Goal: Task Accomplishment & Management: Manage account settings

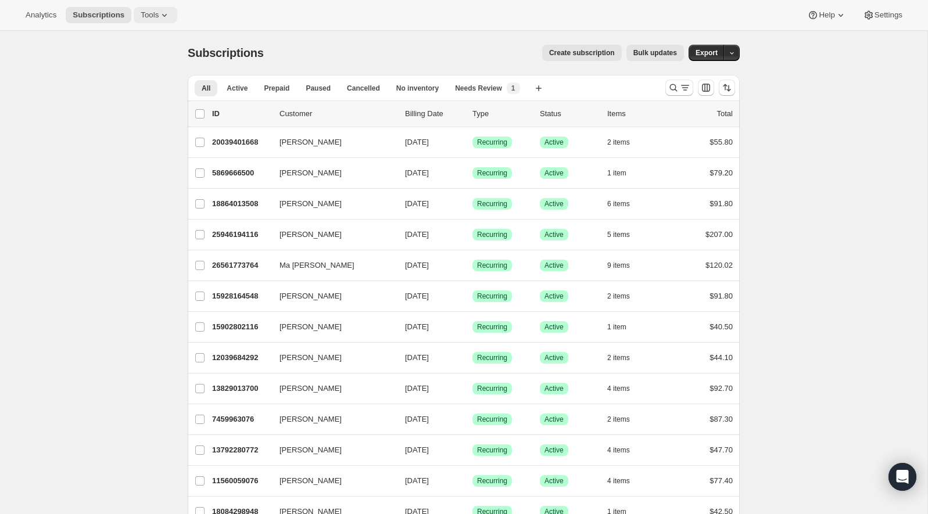
click at [150, 16] on span "Tools" at bounding box center [150, 14] width 18 height 9
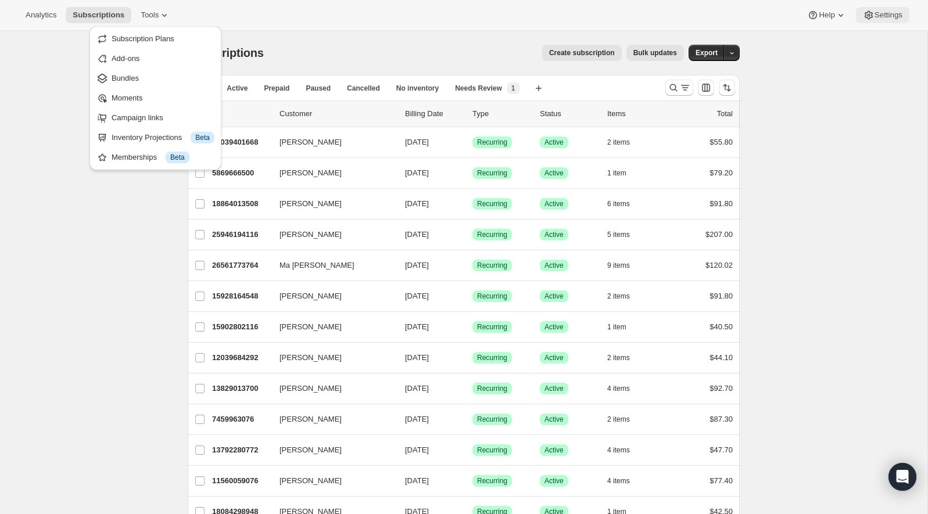
click at [879, 13] on span "Settings" at bounding box center [889, 14] width 28 height 9
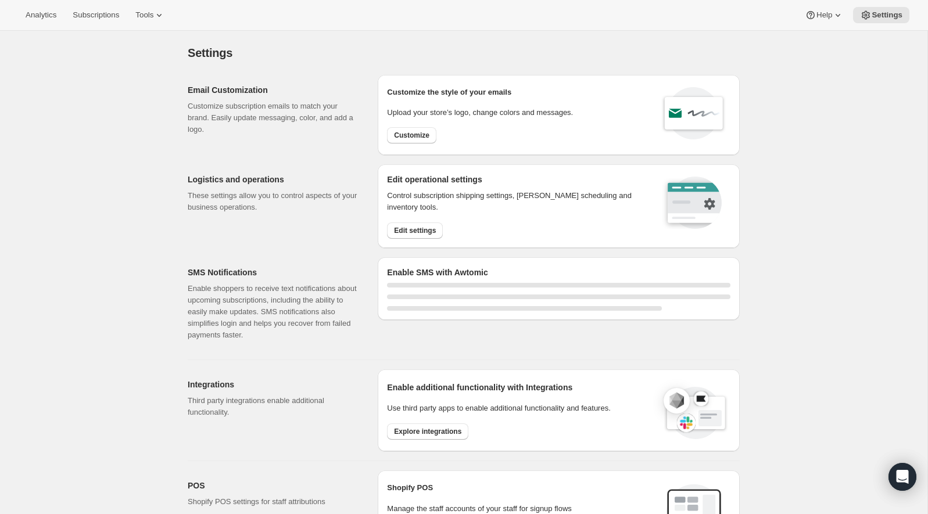
select select "22:00"
select select "07:00"
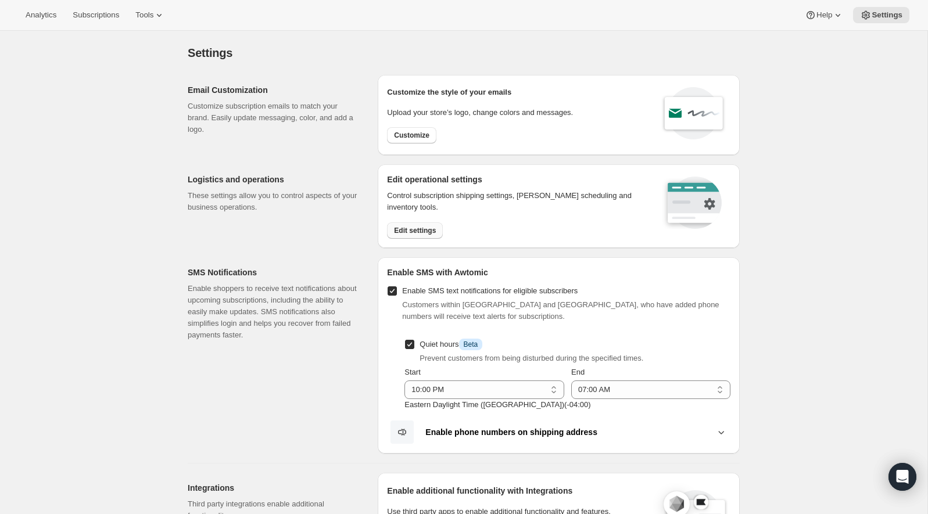
click at [414, 229] on span "Edit settings" at bounding box center [415, 230] width 42 height 9
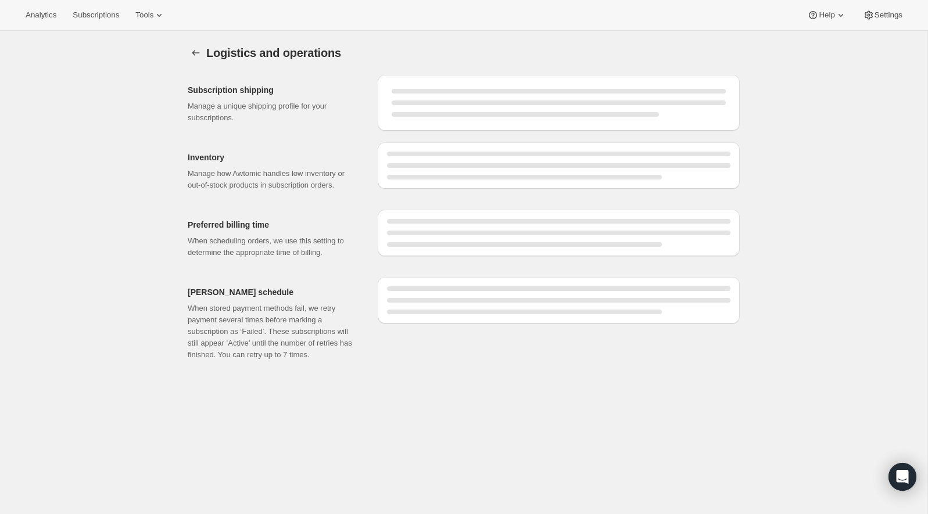
select select "DAY"
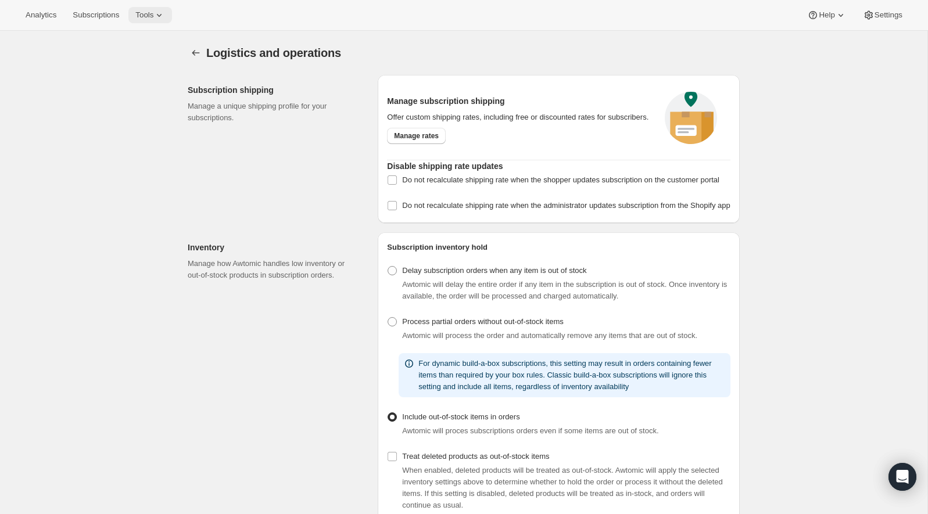
click at [161, 19] on icon at bounding box center [159, 15] width 12 height 12
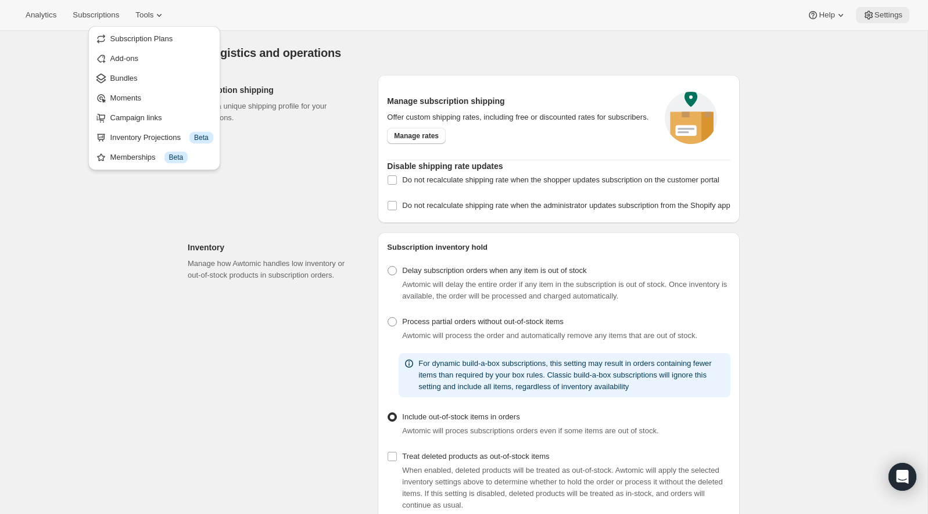
click at [859, 16] on button "Settings" at bounding box center [882, 15] width 53 height 16
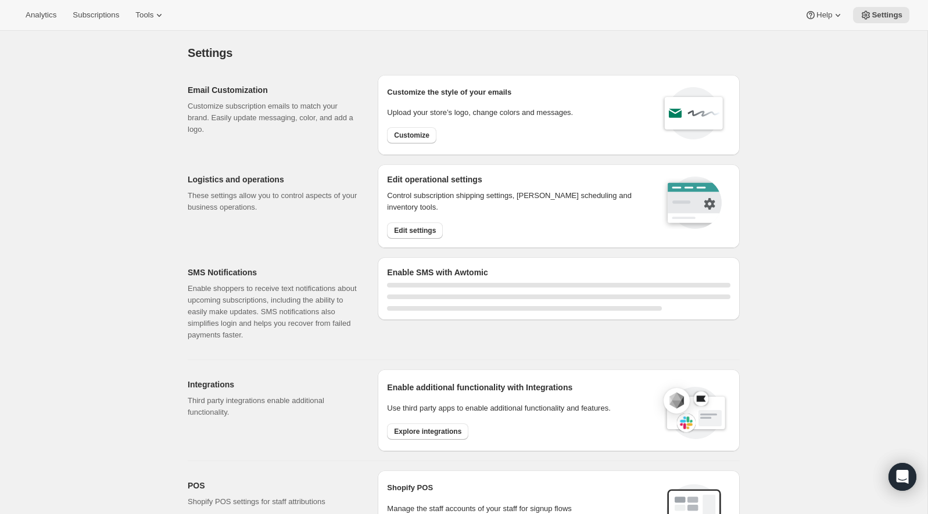
select select "22:00"
select select "07:00"
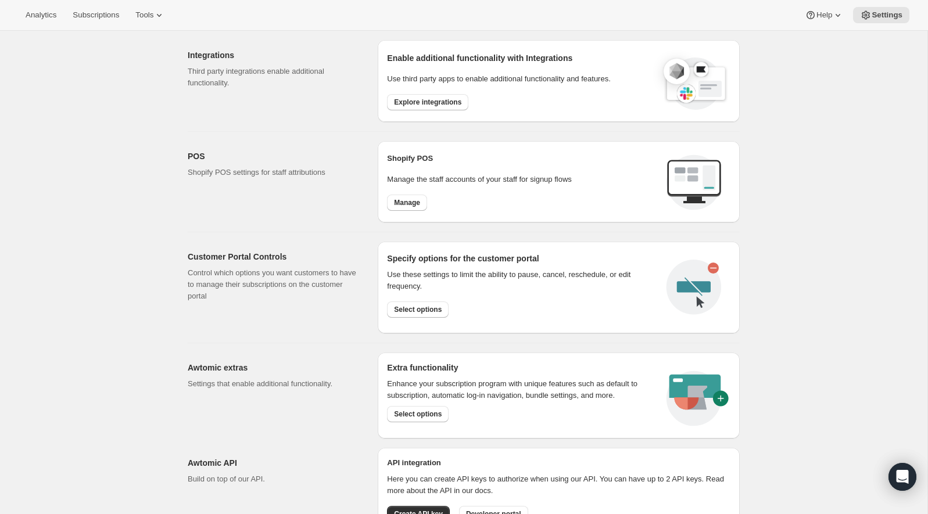
scroll to position [482, 0]
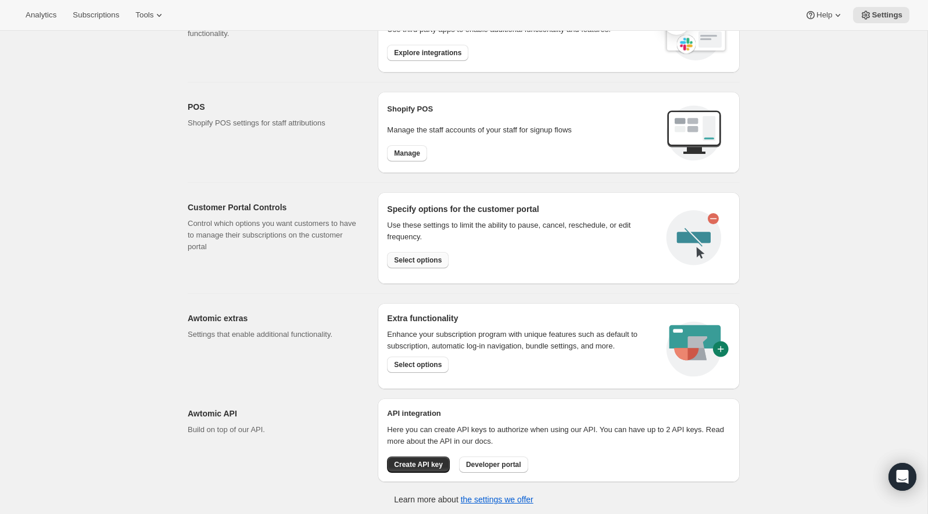
click at [424, 260] on span "Select options" at bounding box center [418, 260] width 48 height 9
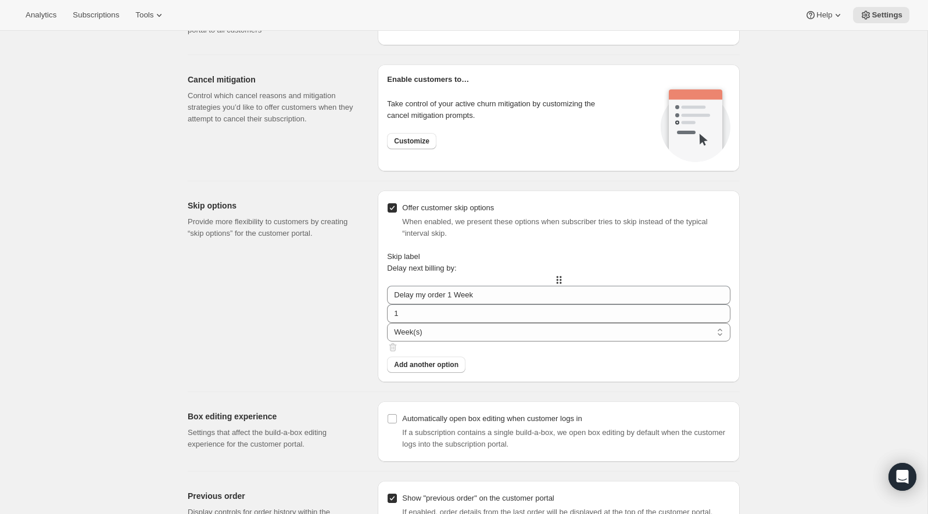
scroll to position [864, 0]
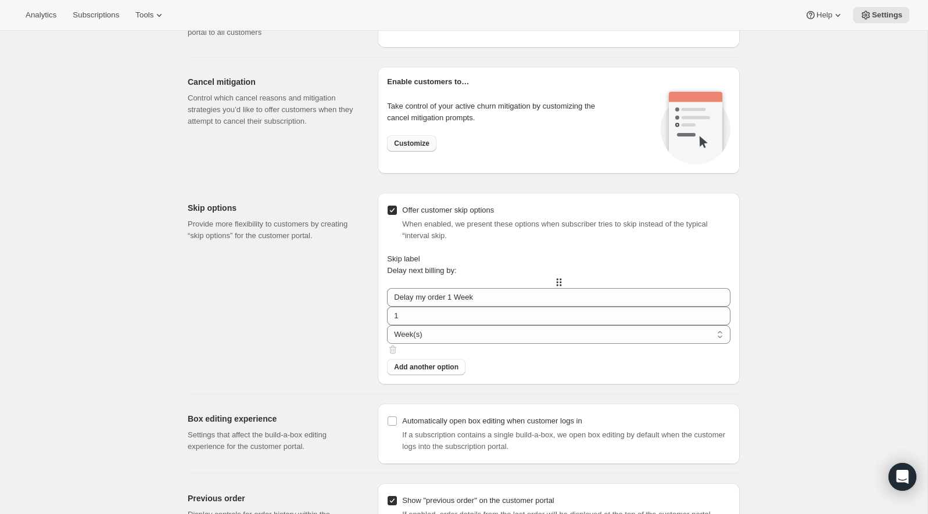
click at [427, 143] on span "Customize" at bounding box center [411, 143] width 35 height 9
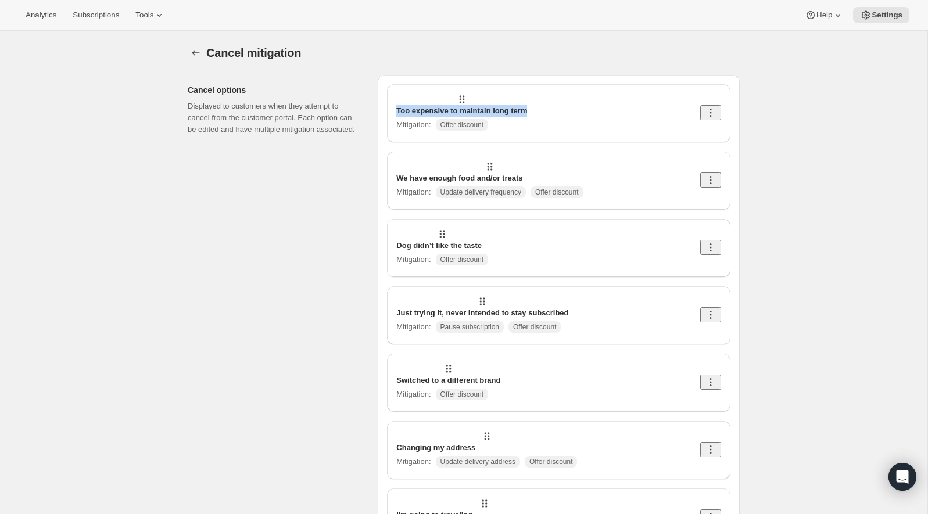
drag, startPoint x: 557, startPoint y: 98, endPoint x: 417, endPoint y: 98, distance: 140.1
click at [417, 98] on div "Too expensive to maintain long term Mitigation : Offer discount" at bounding box center [558, 114] width 325 height 40
copy p "Too expensive to maintain long term"
click at [460, 105] on p "Too expensive to maintain long term" at bounding box center [461, 111] width 131 height 12
click at [456, 105] on icon at bounding box center [462, 100] width 12 height 12
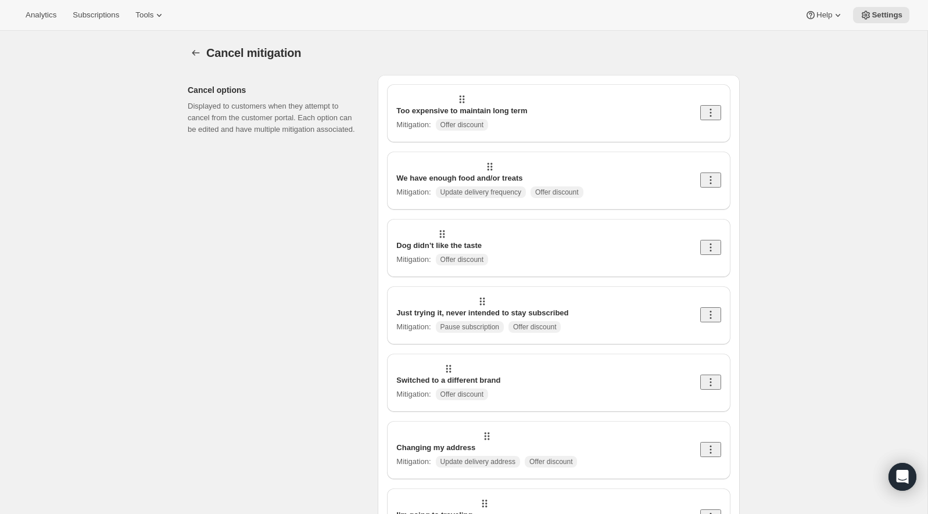
click at [722, 108] on div "Too expensive to maintain long term Mitigation : Offer discount" at bounding box center [558, 113] width 343 height 58
click at [717, 108] on icon at bounding box center [711, 113] width 12 height 12
click at [710, 130] on span "Edit" at bounding box center [707, 129] width 13 height 9
select select "showDiscount"
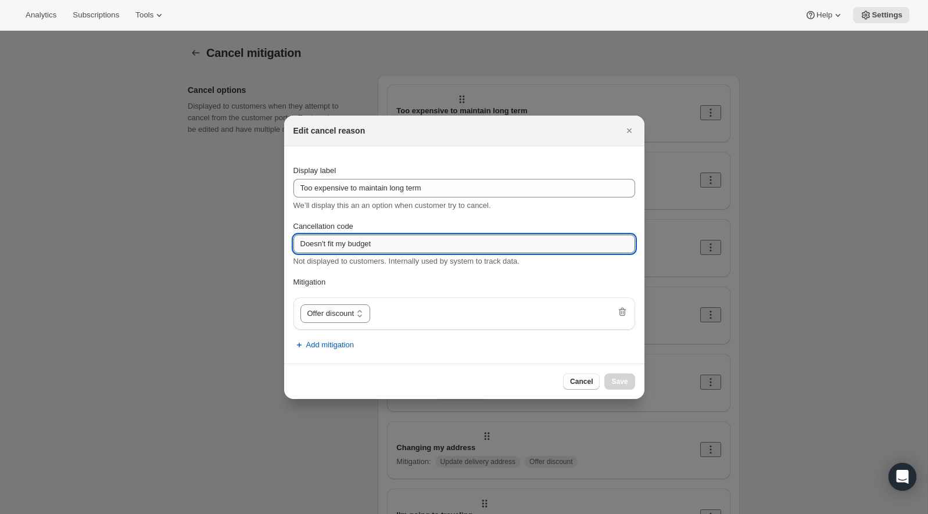
click at [332, 246] on input "Doesn't fit my budget" at bounding box center [464, 244] width 342 height 19
click at [418, 185] on input "Too expensive to maintain long term" at bounding box center [464, 188] width 342 height 19
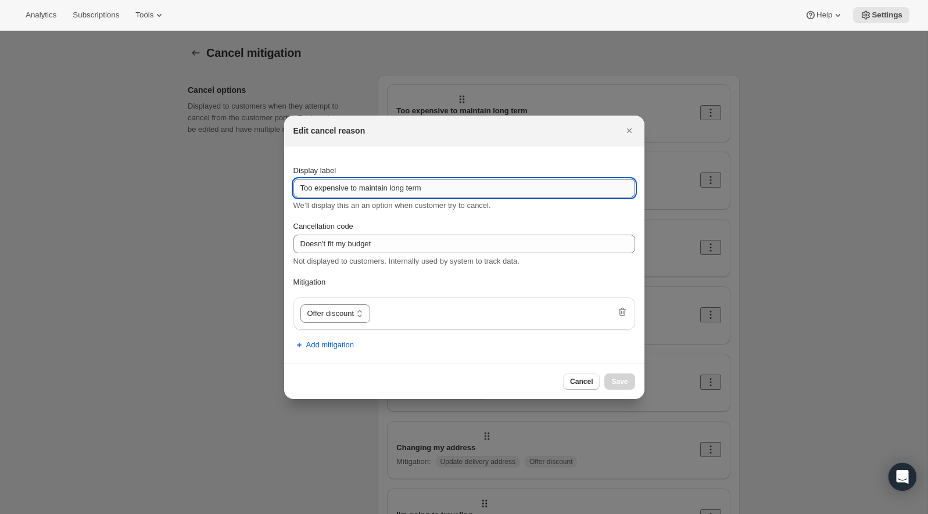
click at [418, 185] on input "Too expensive to maintain long term" at bounding box center [464, 188] width 342 height 19
click at [628, 133] on icon "Close" at bounding box center [630, 131] width 12 height 12
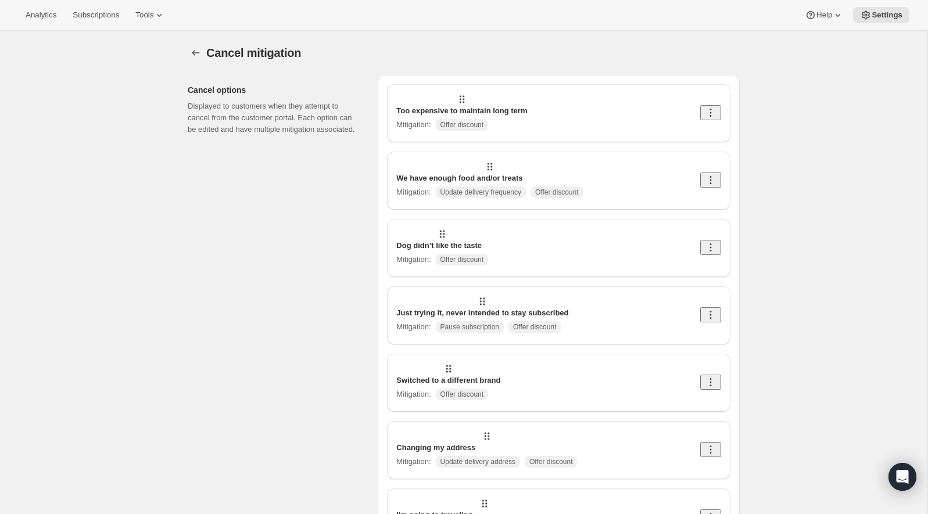
click at [565, 173] on p "We have enough food and/or treats" at bounding box center [489, 179] width 187 height 12
click at [714, 174] on icon at bounding box center [711, 180] width 12 height 12
click at [710, 185] on span "Edit" at bounding box center [707, 185] width 13 height 9
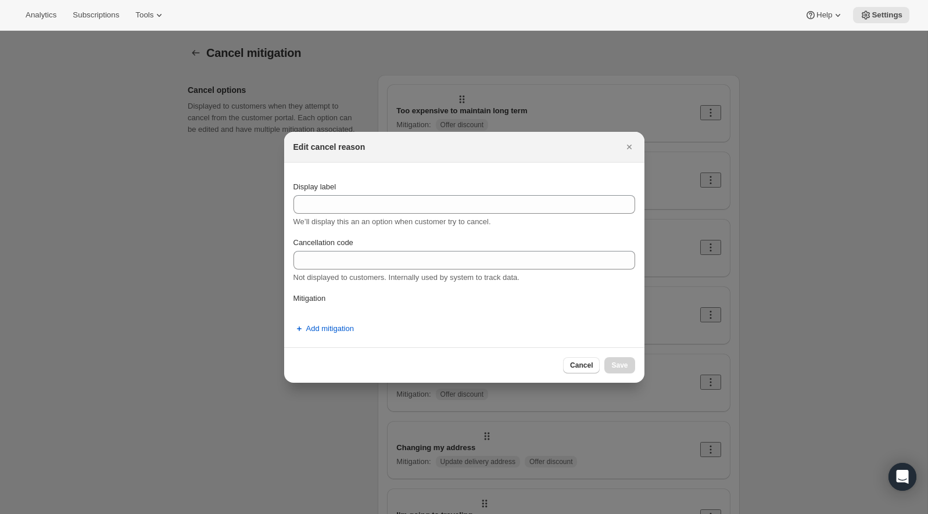
type input "We have enough food and/or treats"
type input "I have too much"
select select "showDiscount"
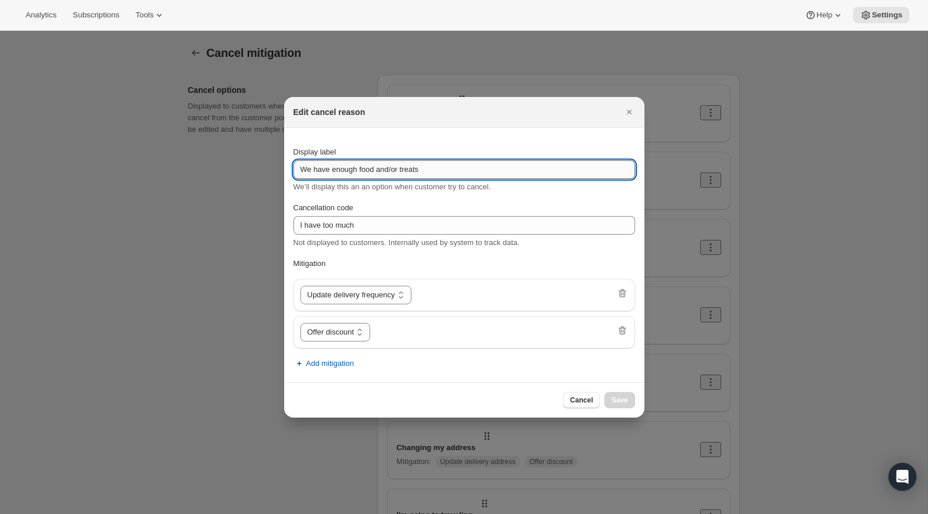
drag, startPoint x: 432, startPoint y: 171, endPoint x: 360, endPoint y: 171, distance: 71.5
click at [360, 171] on input "We have enough food and/or treats" at bounding box center [464, 169] width 342 height 19
click at [628, 112] on icon "Close" at bounding box center [628, 112] width 5 height 5
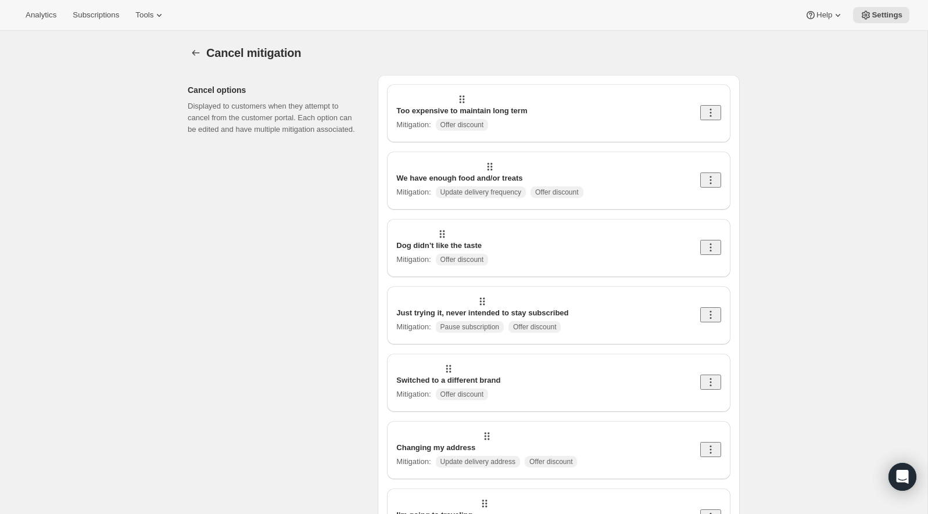
scroll to position [16, 0]
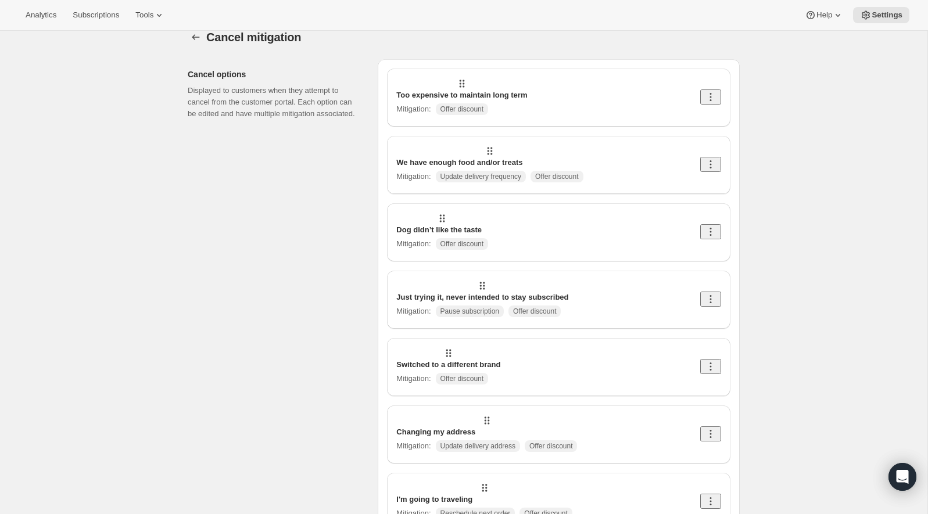
click at [717, 226] on icon at bounding box center [711, 232] width 12 height 12
click at [712, 224] on span "Edit" at bounding box center [707, 225] width 13 height 9
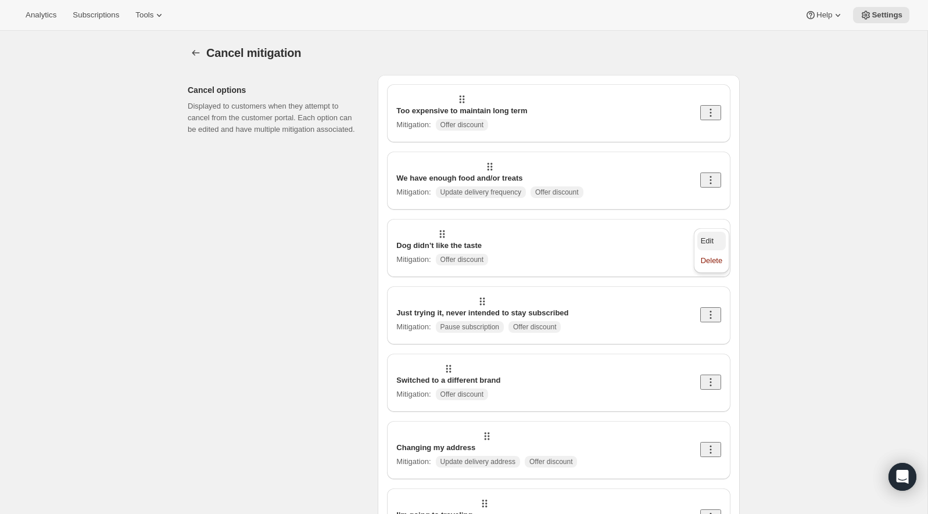
select select "showDiscount"
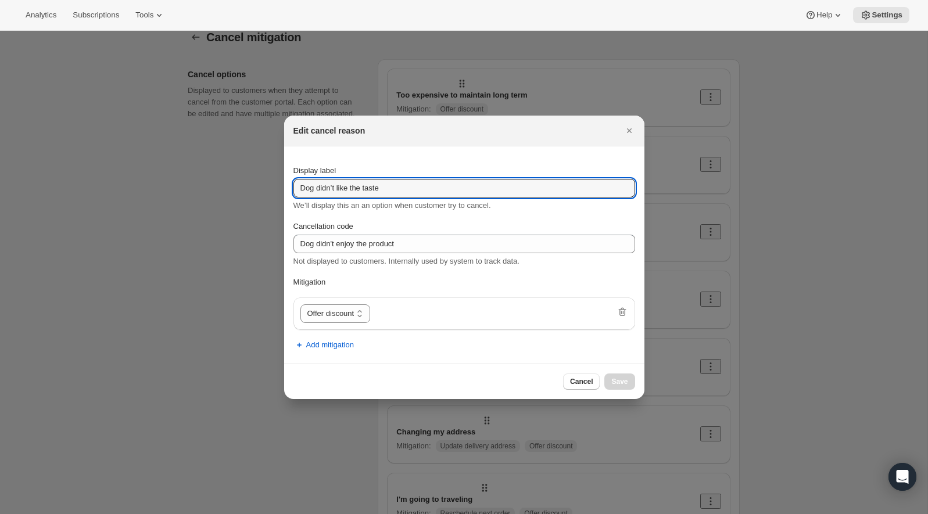
drag, startPoint x: 392, startPoint y: 193, endPoint x: 276, endPoint y: 192, distance: 116.2
click at [632, 131] on icon "Close" at bounding box center [630, 131] width 12 height 12
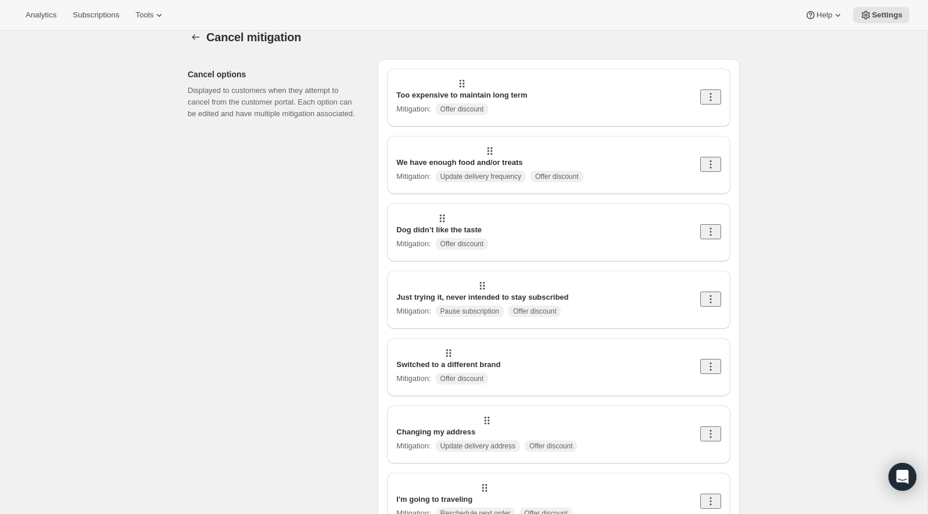
click at [620, 280] on div "Just trying it, never intended to stay subscribed Mitigation : Pause subscripti…" at bounding box center [558, 300] width 325 height 40
click at [711, 293] on icon at bounding box center [711, 299] width 12 height 12
click at [713, 282] on span "Edit" at bounding box center [707, 281] width 13 height 9
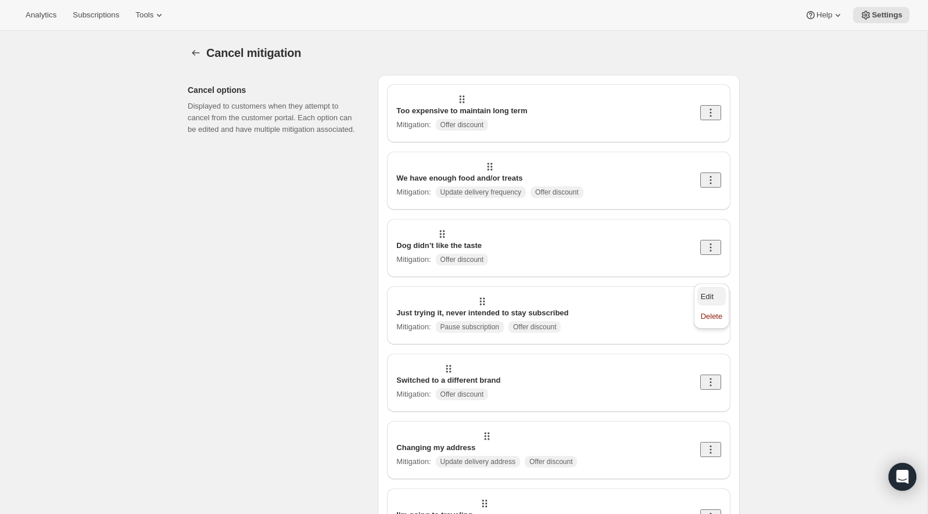
select select "pause"
select select "showDiscount"
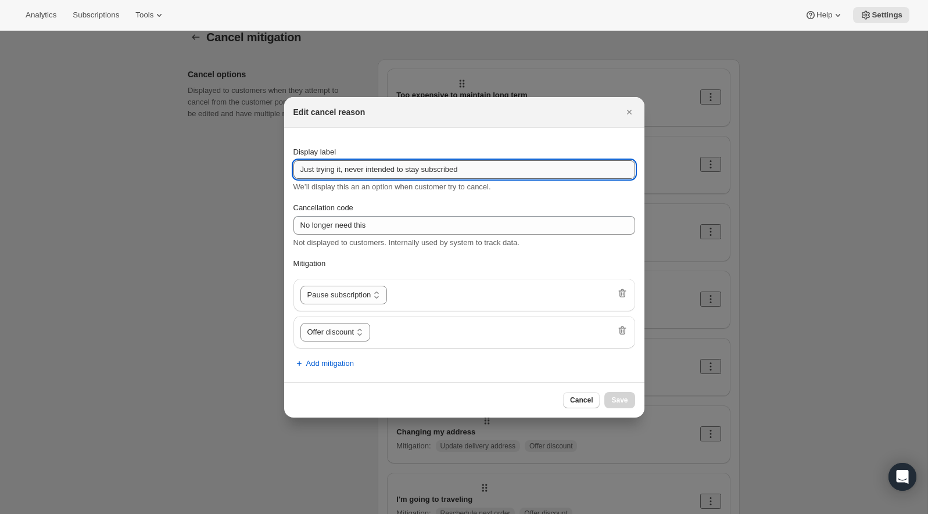
click at [397, 169] on input "Just trying it, never intended to stay subscribed" at bounding box center [464, 169] width 342 height 19
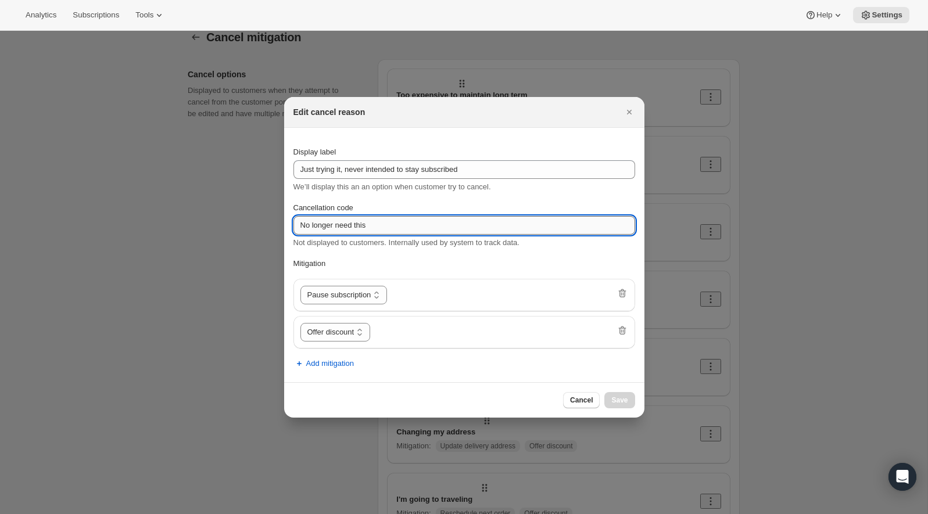
click at [347, 220] on input "No longer need this" at bounding box center [464, 225] width 342 height 19
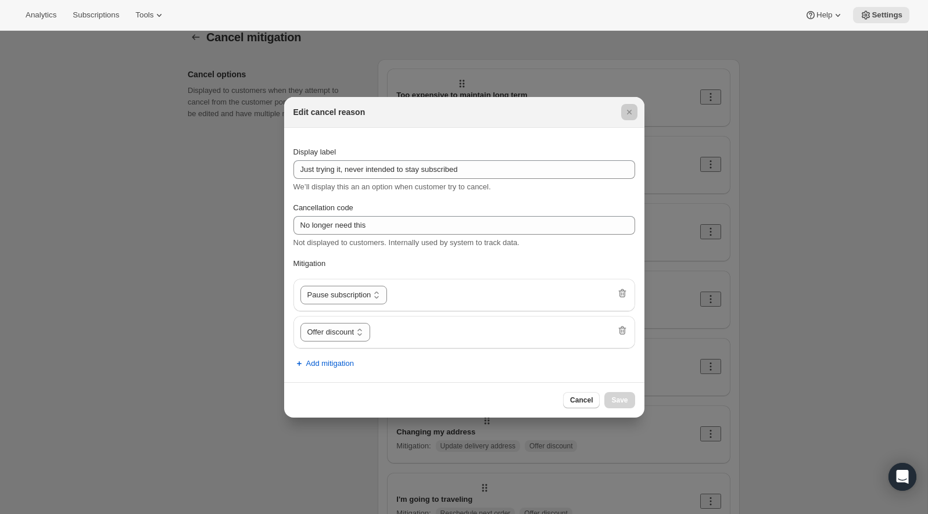
click at [227, 309] on div at bounding box center [464, 257] width 928 height 514
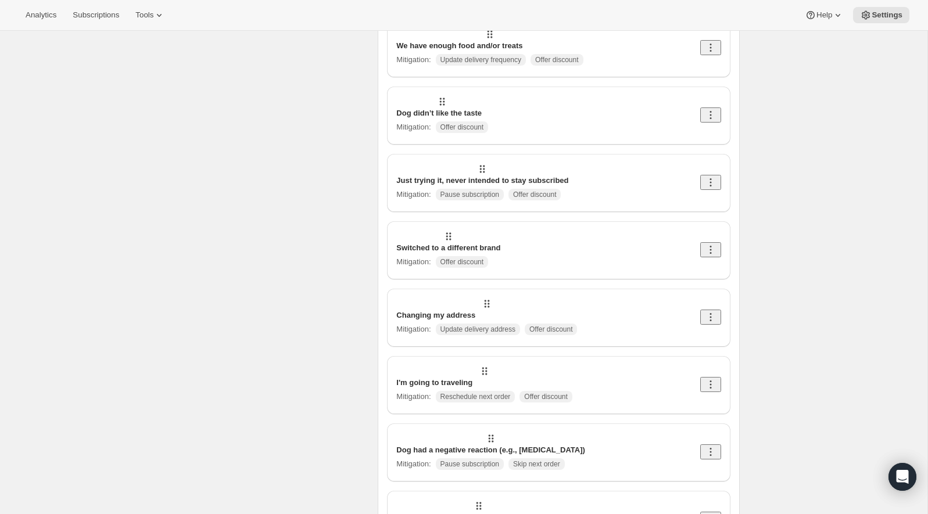
scroll to position [169, 0]
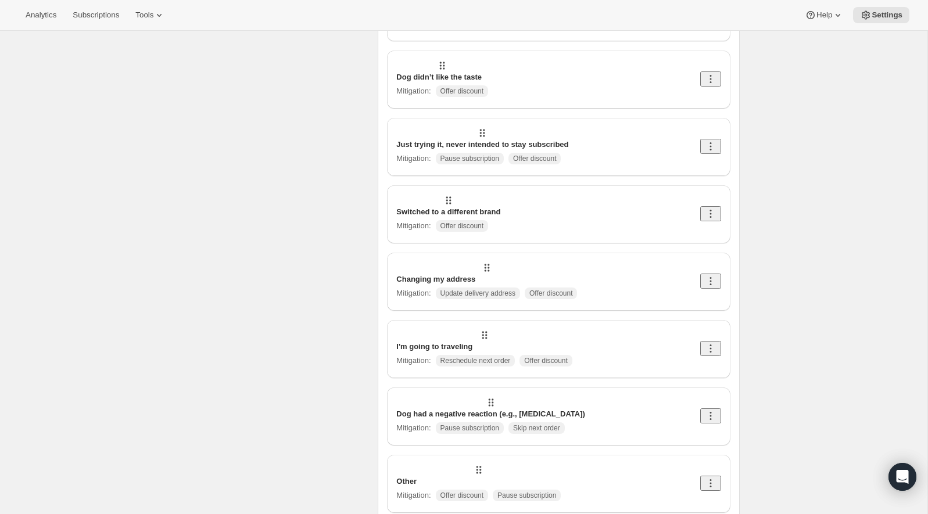
click at [460, 253] on div "Changing my address Mitigation : Update delivery address Offer discount" at bounding box center [558, 282] width 343 height 58
click at [431, 355] on p "Mitigation :" at bounding box center [413, 361] width 34 height 12
click at [714, 343] on icon at bounding box center [711, 349] width 12 height 12
click at [709, 292] on span "Edit" at bounding box center [707, 295] width 13 height 9
select select "reschedule"
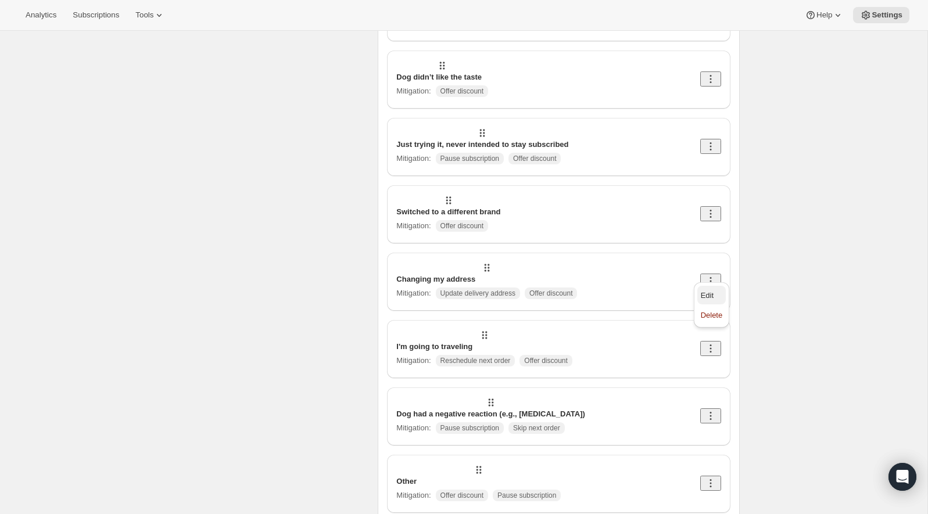
select select "showDiscount"
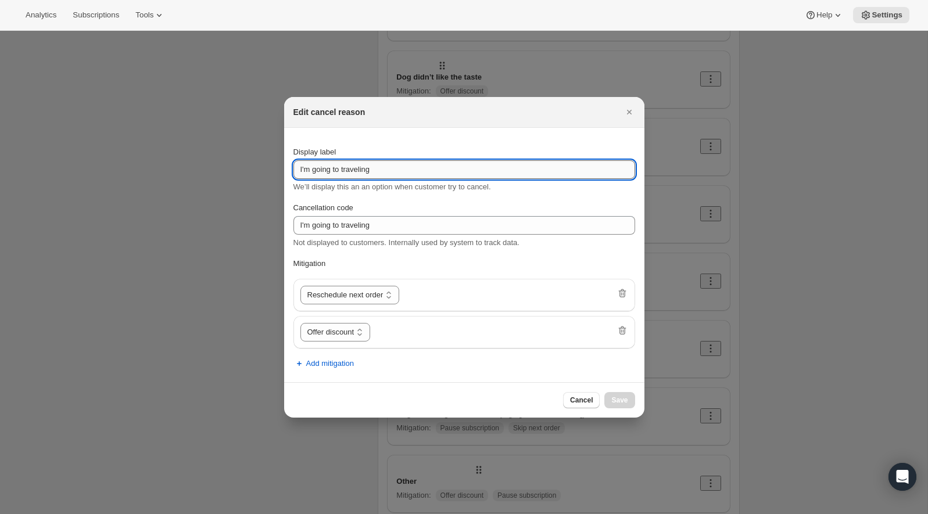
click at [354, 171] on input "I'm going to traveling" at bounding box center [464, 169] width 342 height 19
click at [633, 109] on icon "Close" at bounding box center [630, 112] width 12 height 12
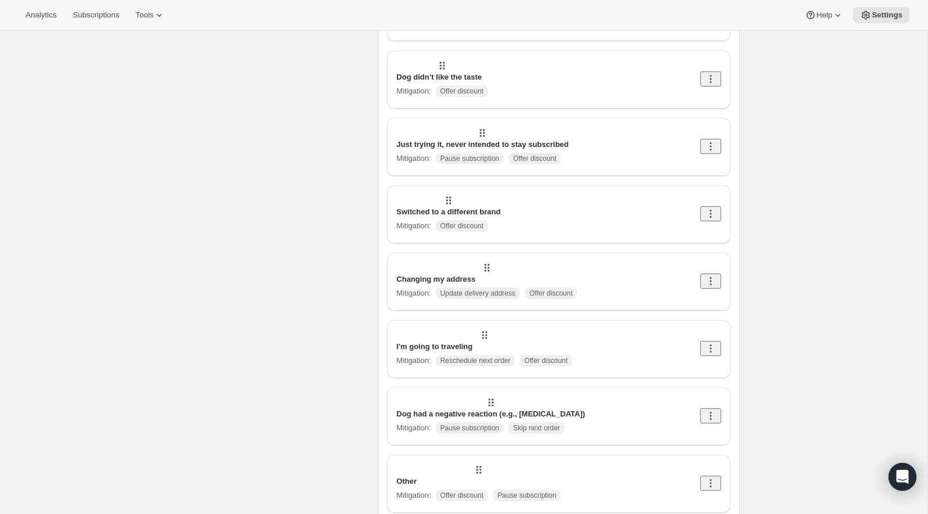
click at [714, 275] on icon at bounding box center [711, 281] width 12 height 12
click at [715, 246] on button "Edit" at bounding box center [711, 239] width 29 height 19
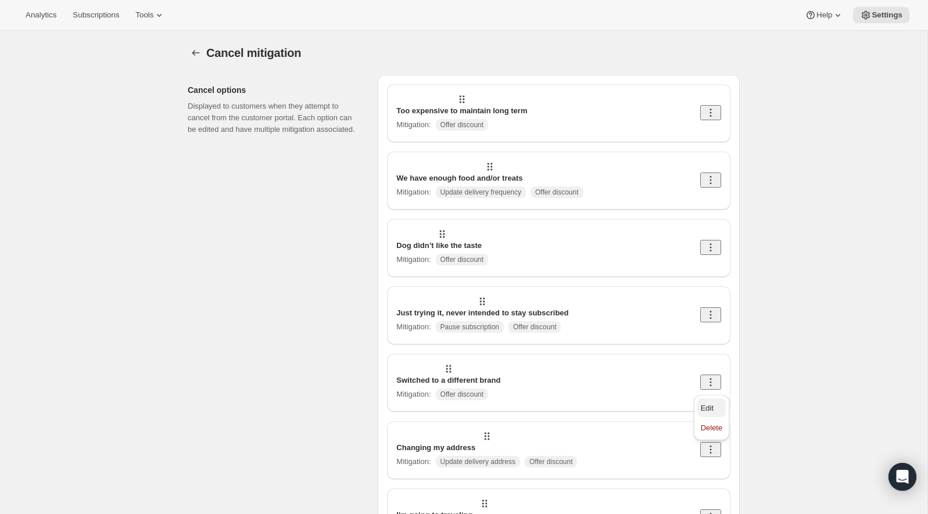
select select "updateAddress"
select select "showDiscount"
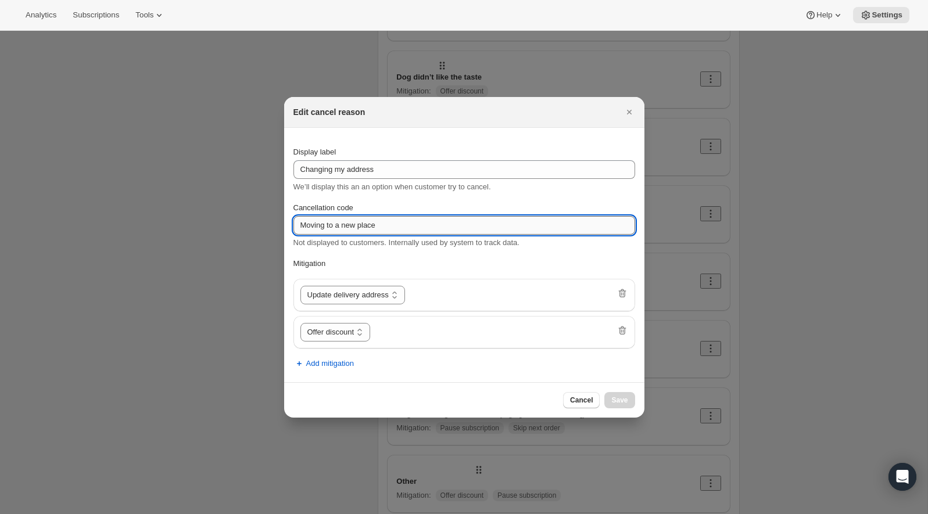
click at [370, 224] on input "Moving to a new place" at bounding box center [464, 225] width 342 height 19
click at [631, 109] on icon "Close" at bounding box center [630, 112] width 12 height 12
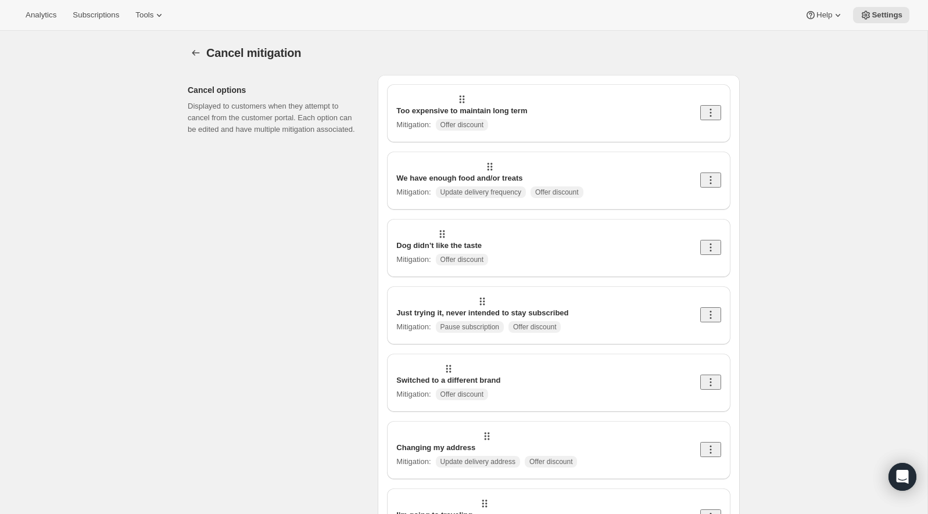
scroll to position [169, 0]
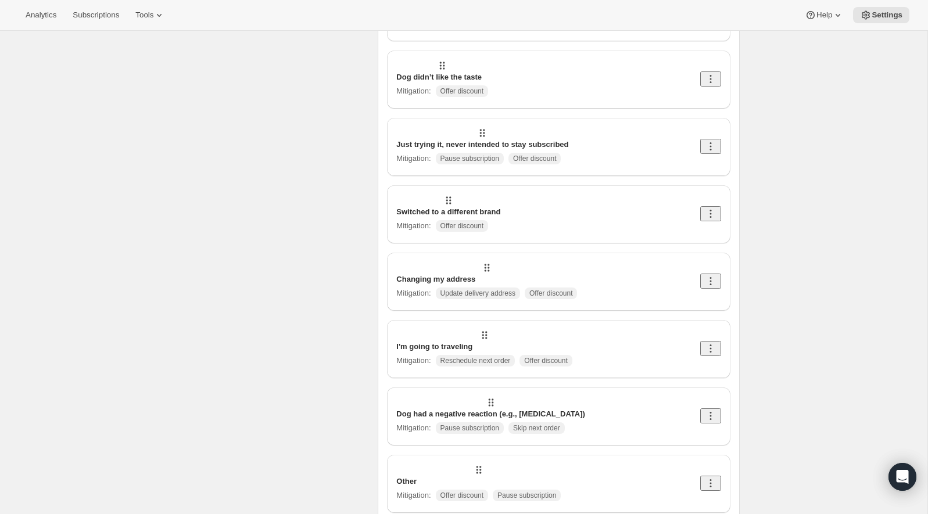
click at [567, 409] on p "Dog had a negative reaction (e.g., [MEDICAL_DATA])" at bounding box center [490, 415] width 189 height 12
click at [485, 397] on icon at bounding box center [491, 403] width 12 height 12
click at [711, 410] on icon at bounding box center [711, 416] width 12 height 12
click at [704, 344] on button "Edit" at bounding box center [711, 351] width 29 height 19
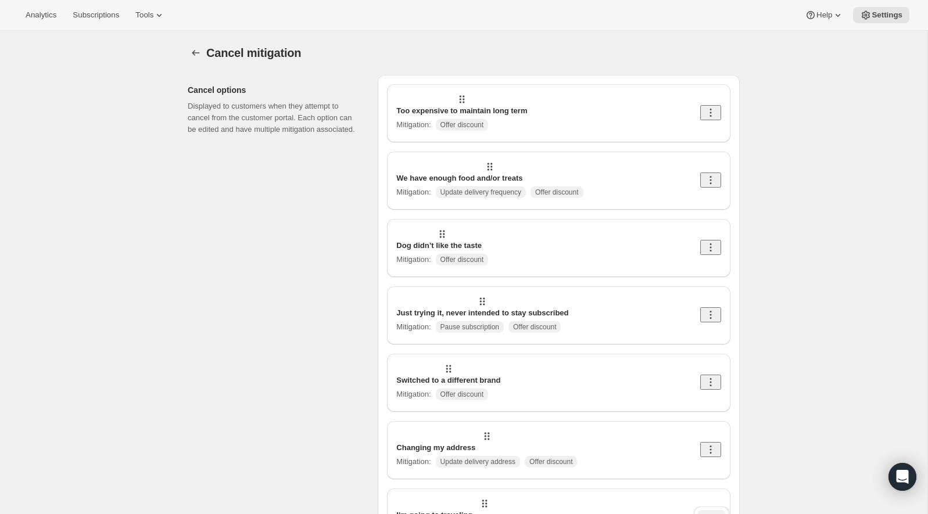
select select "pause"
select select "skip"
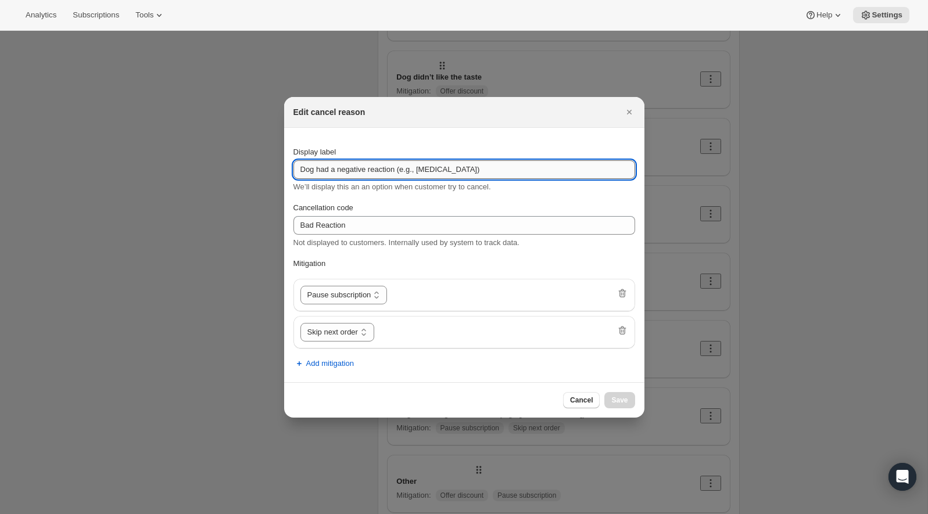
click at [407, 173] on input "Dog had a negative reaction (e.g., [MEDICAL_DATA])" at bounding box center [464, 169] width 342 height 19
click at [626, 115] on icon "Close" at bounding box center [630, 112] width 12 height 12
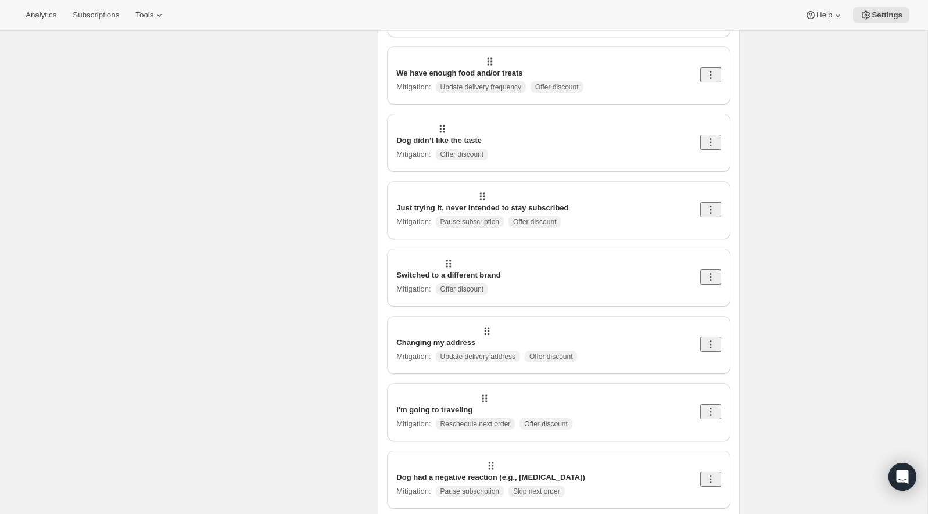
scroll to position [109, 0]
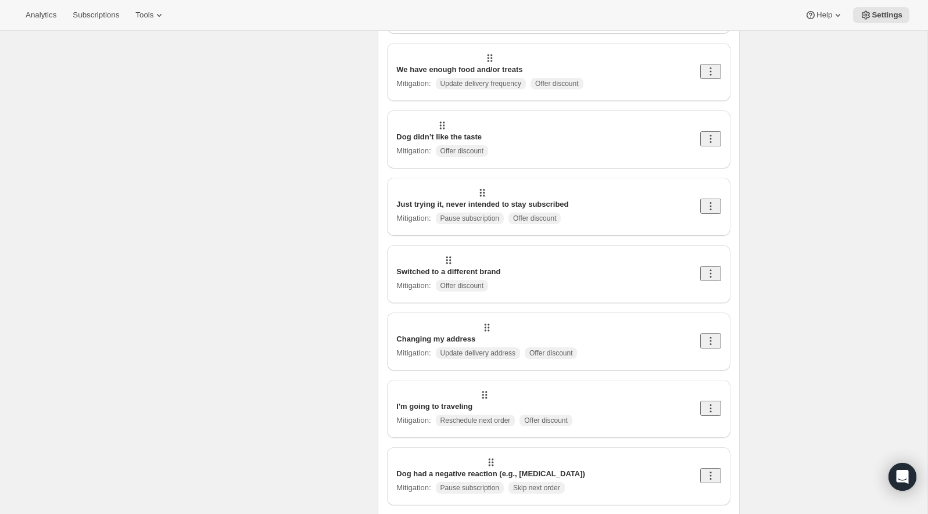
click at [717, 268] on icon at bounding box center [711, 274] width 12 height 12
click at [715, 241] on span "Edit" at bounding box center [712, 244] width 22 height 12
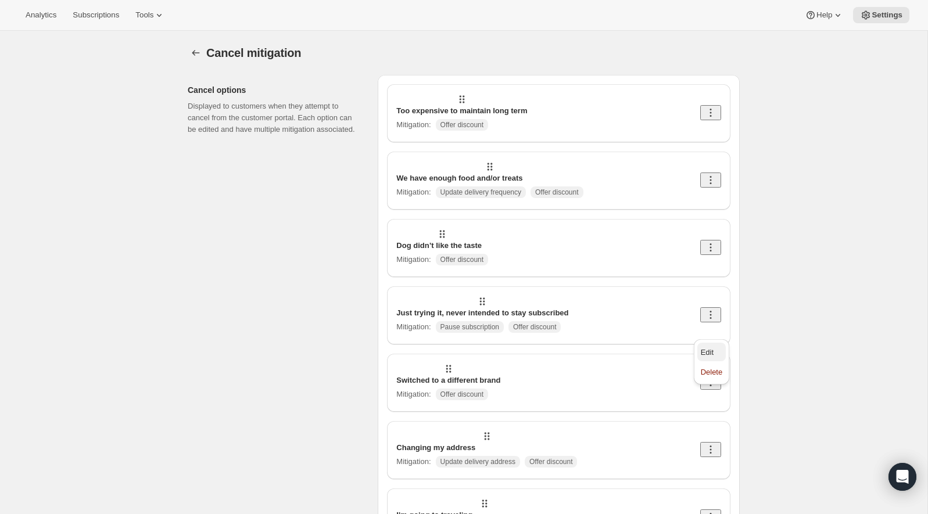
select select "showDiscount"
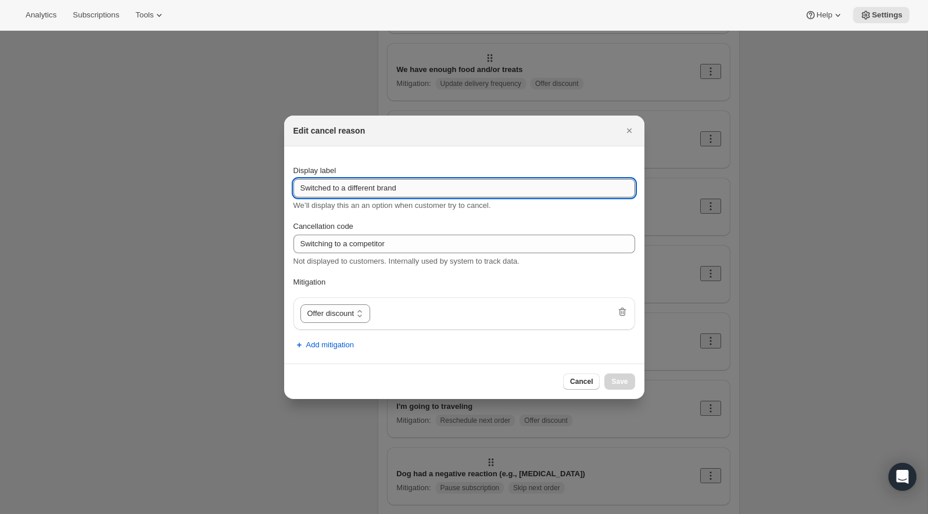
click at [475, 189] on input "Switched to a different brand" at bounding box center [464, 188] width 342 height 19
click at [626, 133] on icon "Close" at bounding box center [630, 131] width 12 height 12
